Goal: Browse casually

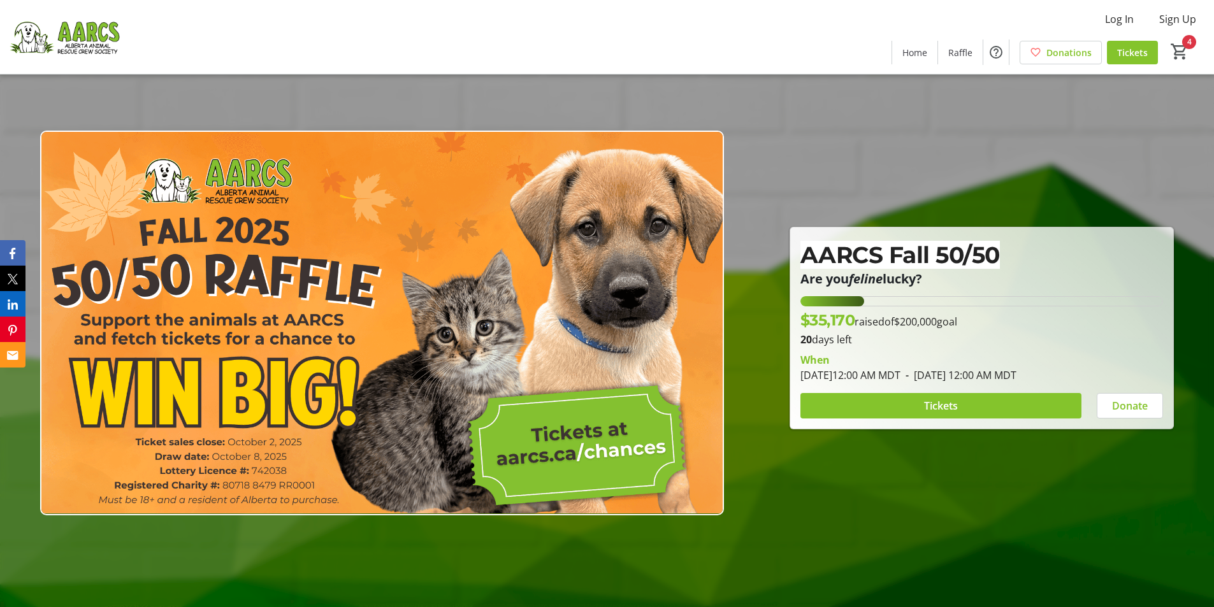
click at [814, 325] on span "$35,170" at bounding box center [827, 320] width 55 height 18
click at [826, 333] on p "20 days left" at bounding box center [981, 339] width 363 height 15
click at [828, 325] on span "$35,170" at bounding box center [827, 320] width 55 height 18
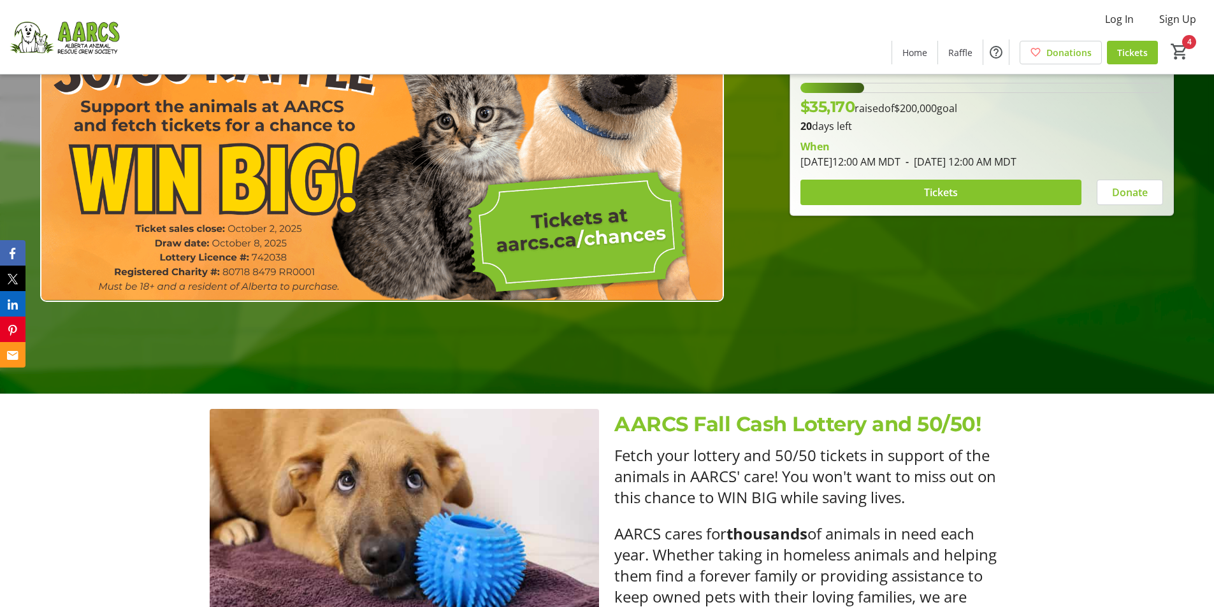
scroll to position [191, 0]
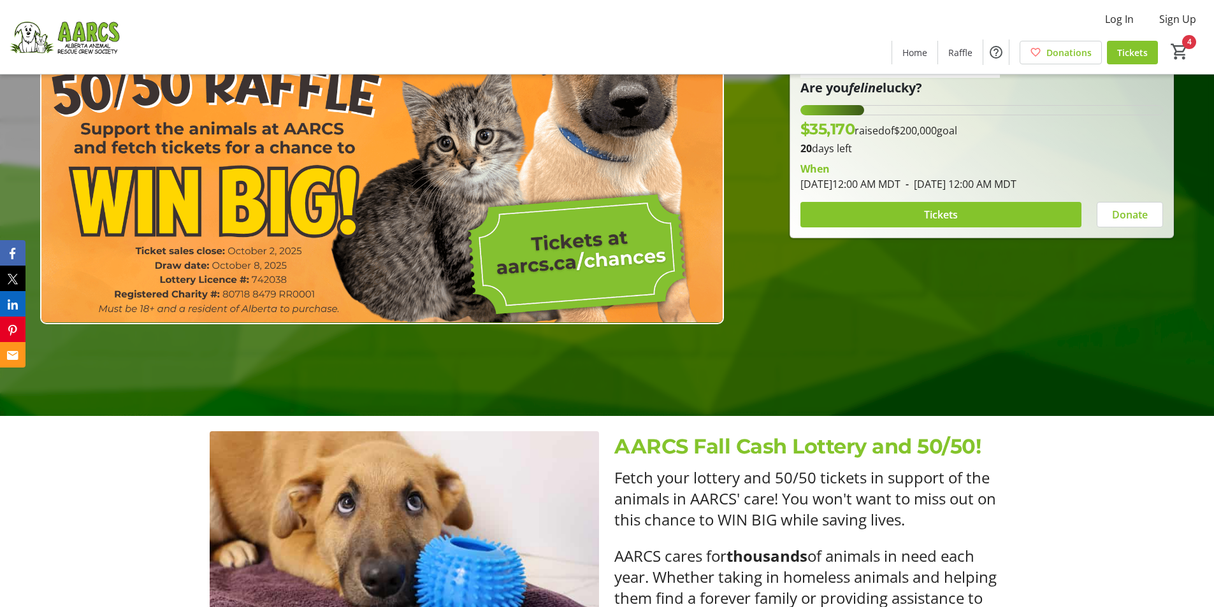
click at [643, 208] on img at bounding box center [382, 131] width 684 height 385
click at [591, 254] on img at bounding box center [382, 131] width 684 height 385
click at [553, 255] on img at bounding box center [382, 131] width 684 height 385
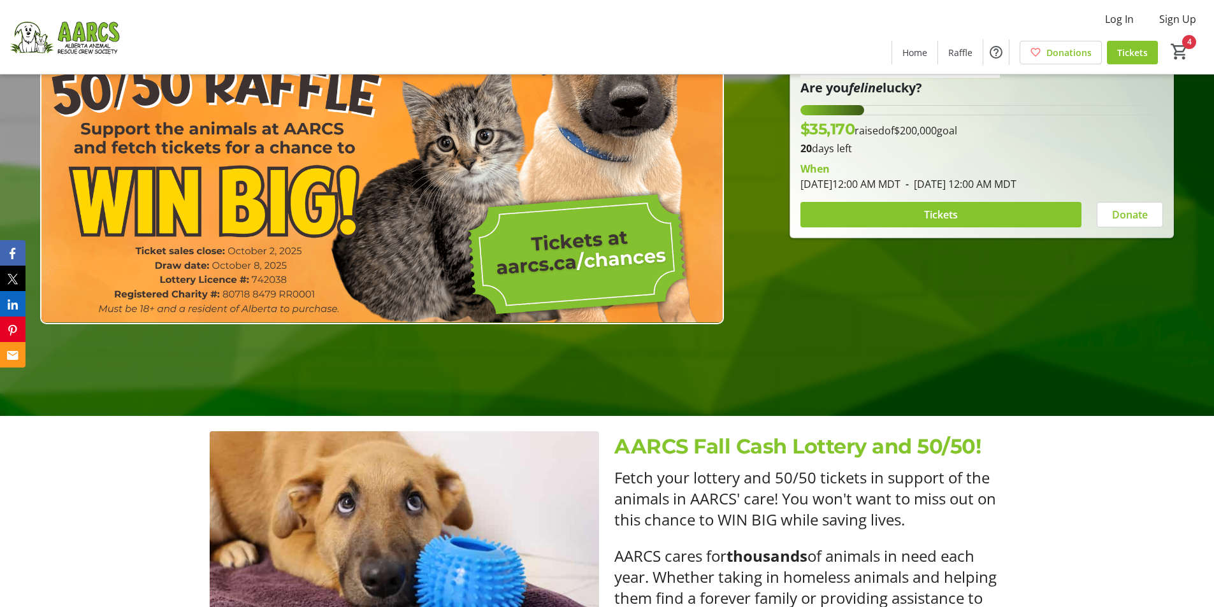
click at [553, 255] on img at bounding box center [382, 131] width 684 height 385
click at [217, 279] on img at bounding box center [382, 131] width 684 height 385
